Goal: Task Accomplishment & Management: Manage account settings

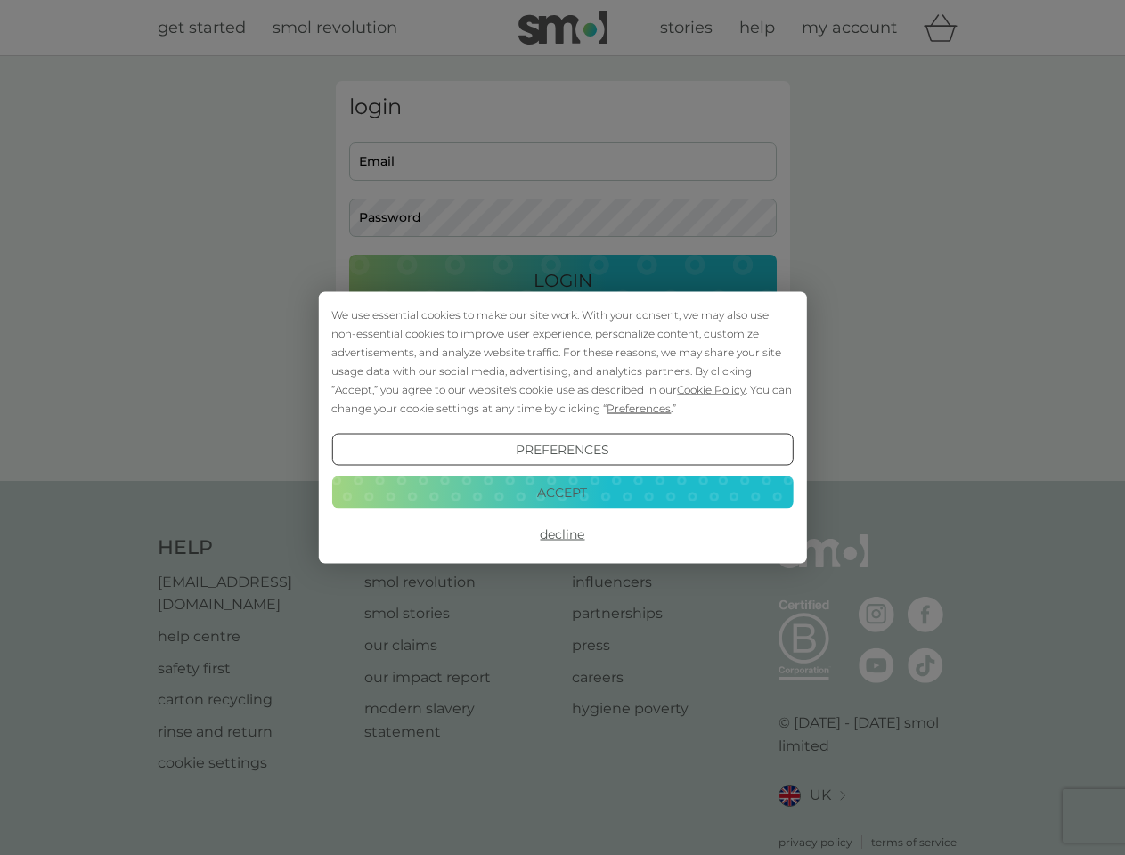
click at [711, 389] on span "Cookie Policy" at bounding box center [711, 389] width 69 height 13
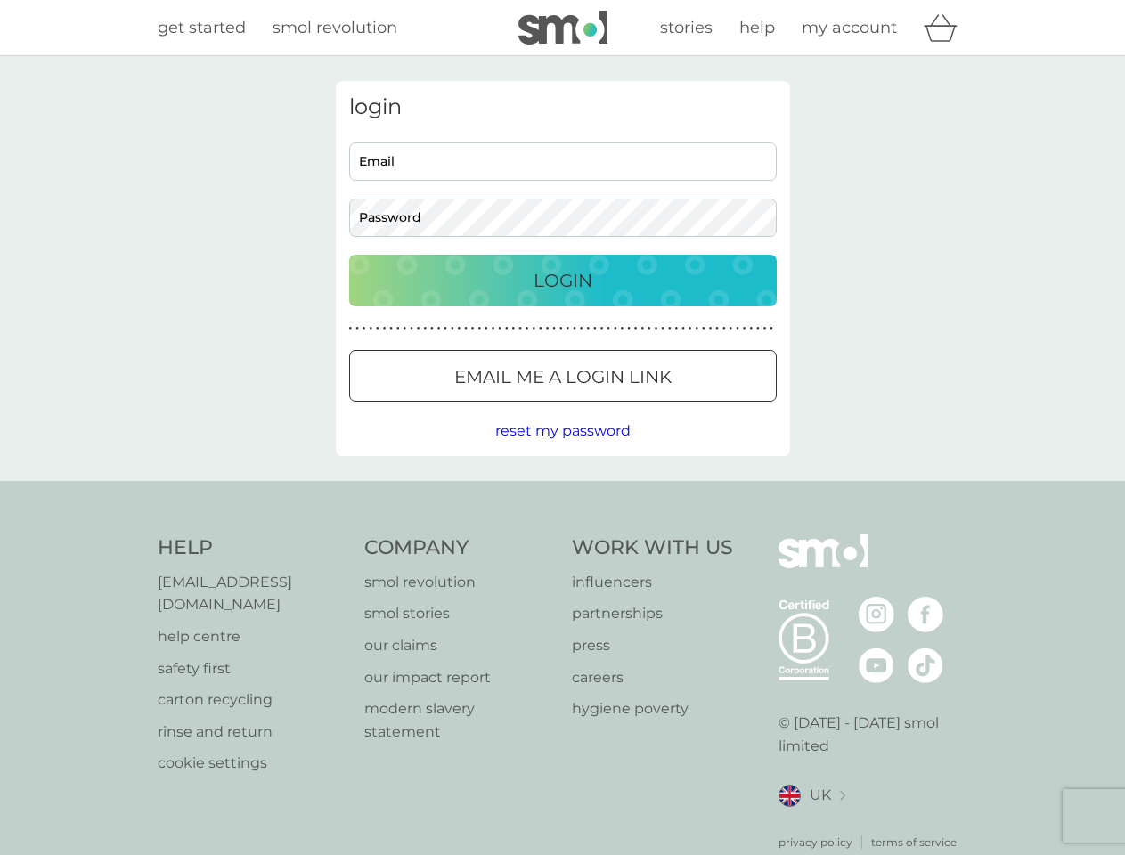
click at [637, 408] on div "login Email Password Login ● ● ● ● ● ● ● ● ● ● ● ● ● ● ● ● ● ● ● ● ● ● ● ● ● ● …" at bounding box center [563, 268] width 454 height 375
click at [562, 450] on div "login Email Password Login ● ● ● ● ● ● ● ● ● ● ● ● ● ● ● ● ● ● ● ● ● ● ● ● ● ● …" at bounding box center [563, 268] width 454 height 375
click at [562, 534] on div "Help [EMAIL_ADDRESS][DOMAIN_NAME] help centre safety first carton recycling rin…" at bounding box center [563, 692] width 810 height 316
click at [562, 492] on div "Help [EMAIL_ADDRESS][DOMAIN_NAME] help centre safety first carton recycling rin…" at bounding box center [562, 692] width 1125 height 423
